Goal: Task Accomplishment & Management: Use online tool/utility

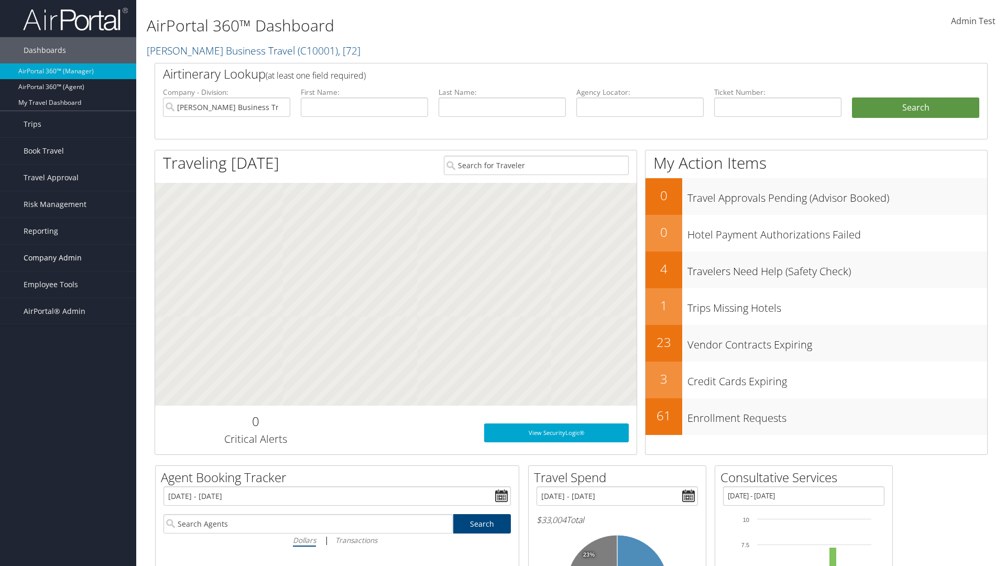
click at [68, 258] on span "Company Admin" at bounding box center [53, 258] width 58 height 26
click at [68, 507] on link "Consultative Services" at bounding box center [68, 515] width 136 height 16
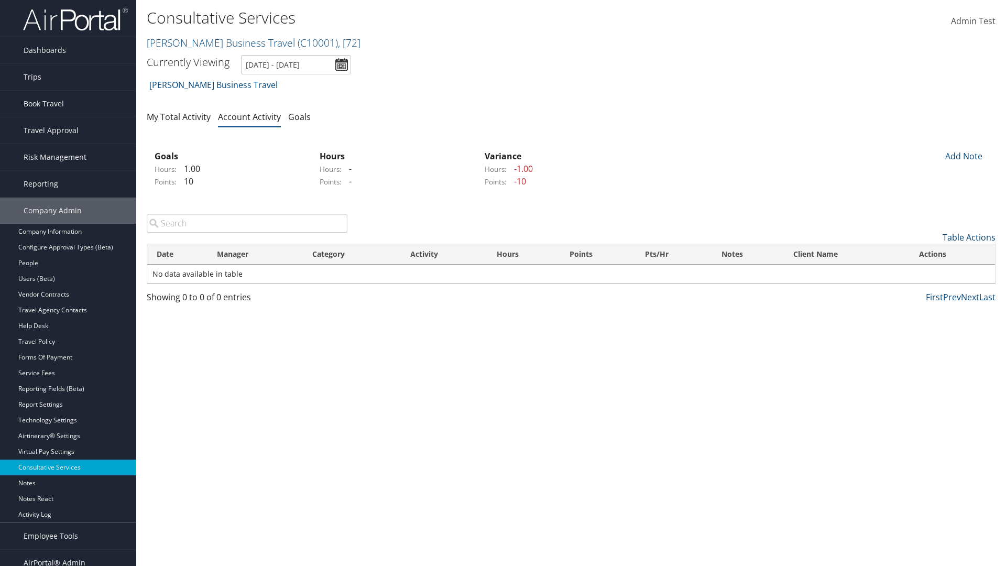
click at [969, 237] on link "Table Actions" at bounding box center [969, 238] width 53 height 12
click at [926, 254] on link "New Record" at bounding box center [926, 254] width 138 height 18
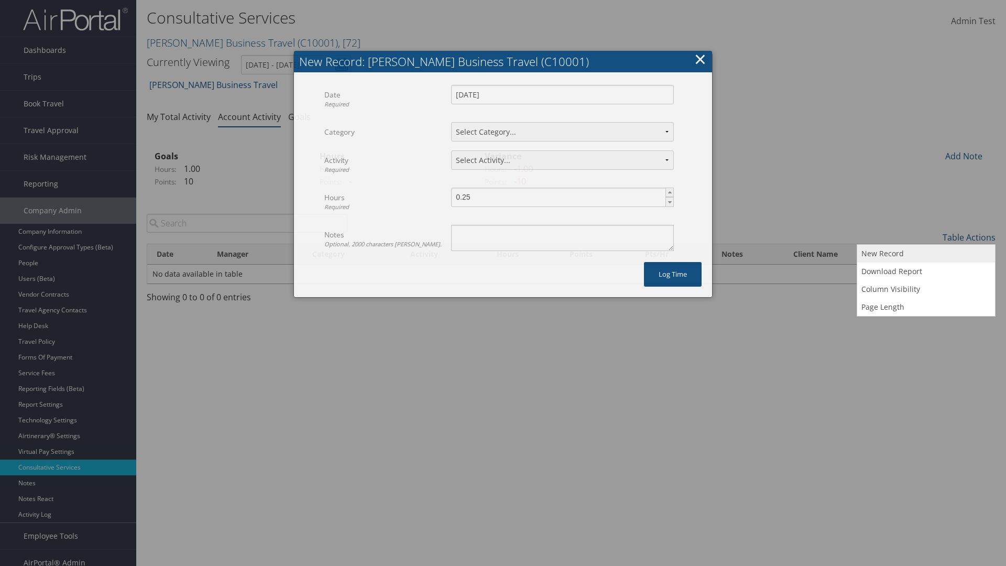
select select "2"
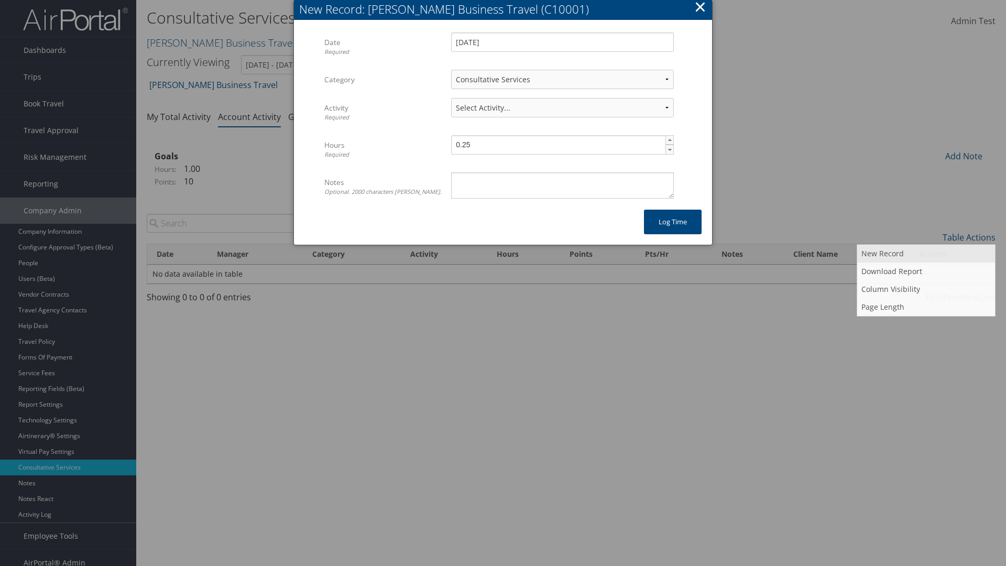
select select "239-1"
click at [562, 185] on textarea "Notes Optional. 2000 characters [PERSON_NAME]." at bounding box center [562, 185] width 223 height 26
type textarea "Auto Test Notes"
click at [673, 222] on button "Log time" at bounding box center [673, 222] width 58 height 25
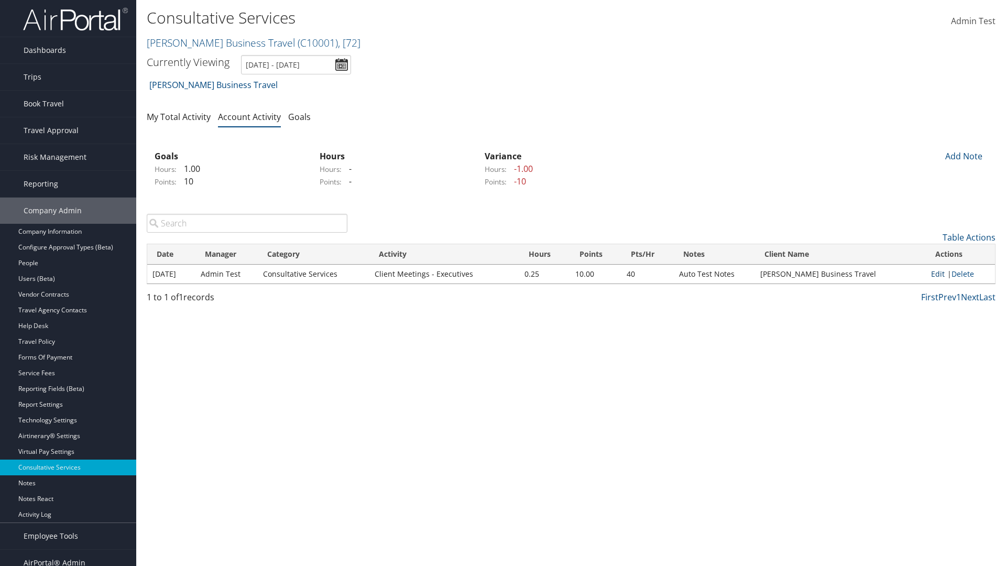
click at [936, 274] on link "Edit" at bounding box center [938, 274] width 14 height 10
select select "2"
select select "239-1"
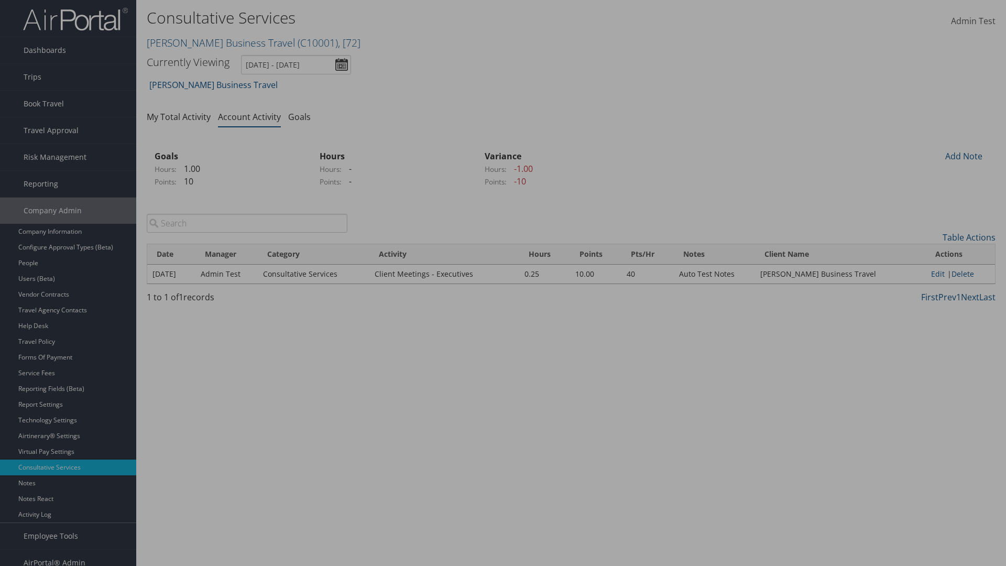
click at [0, 0] on textarea "Auto Test Notes" at bounding box center [0, 0] width 0 height 0
type textarea "Updated notes"
click at [0, 0] on button "Update" at bounding box center [0, 0] width 0 height 0
